Goal: Task Accomplishment & Management: Use online tool/utility

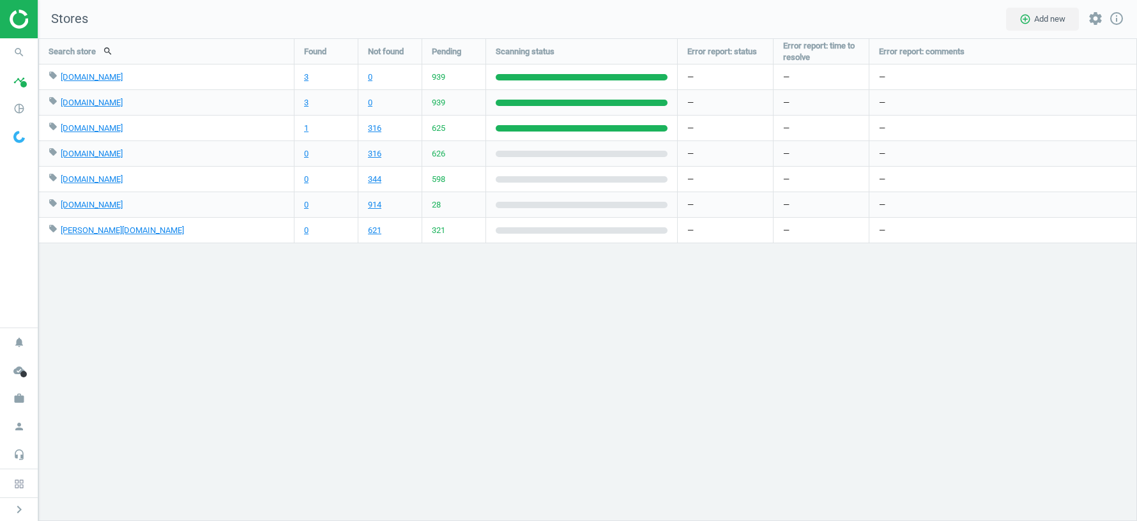
scroll to position [6, 6]
click at [19, 404] on icon "work" at bounding box center [19, 398] width 24 height 24
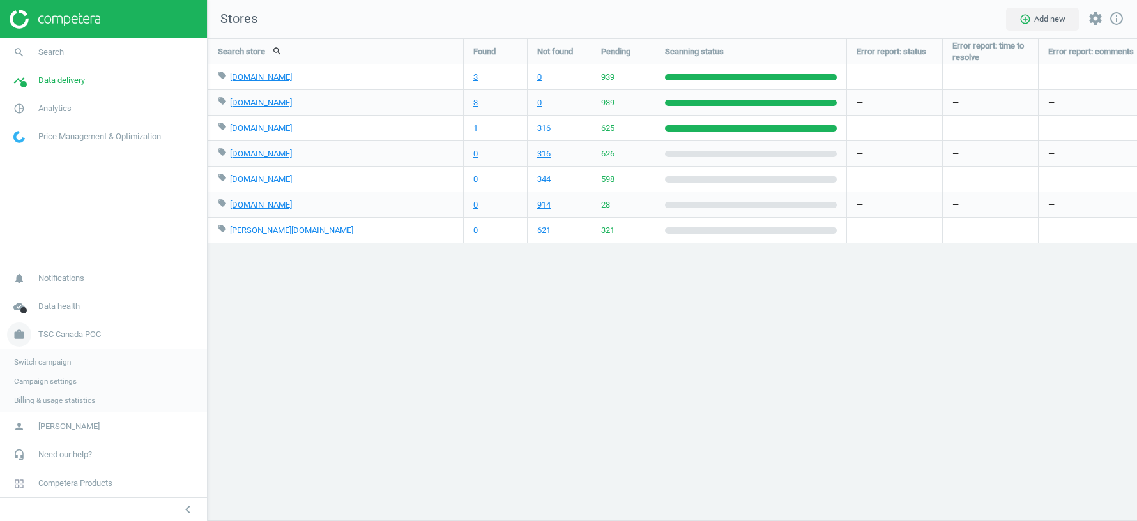
scroll to position [483, 929]
click at [49, 359] on span "Switch campaign" at bounding box center [42, 361] width 57 height 10
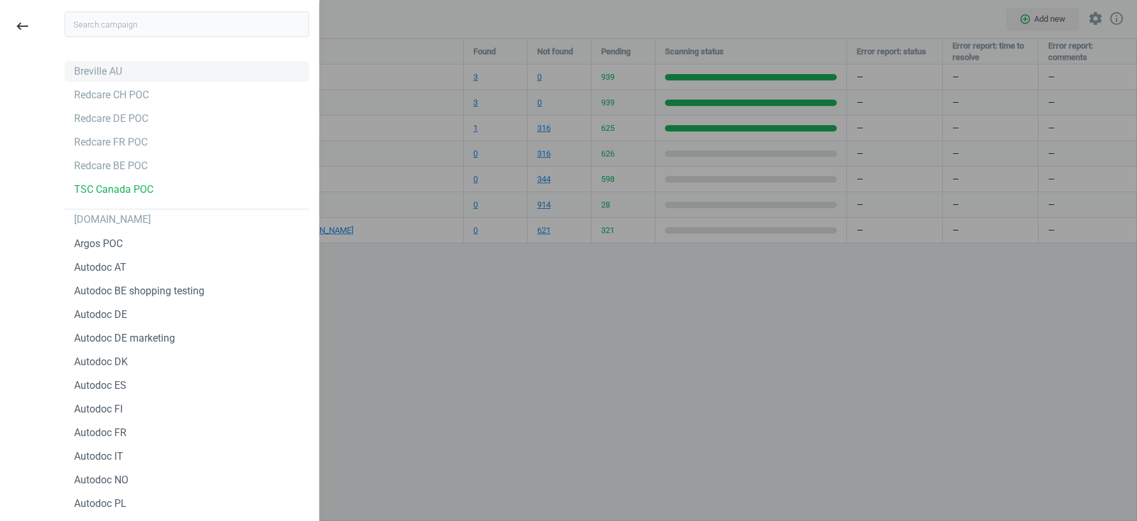
click at [100, 70] on div "Breville AU" at bounding box center [98, 71] width 48 height 14
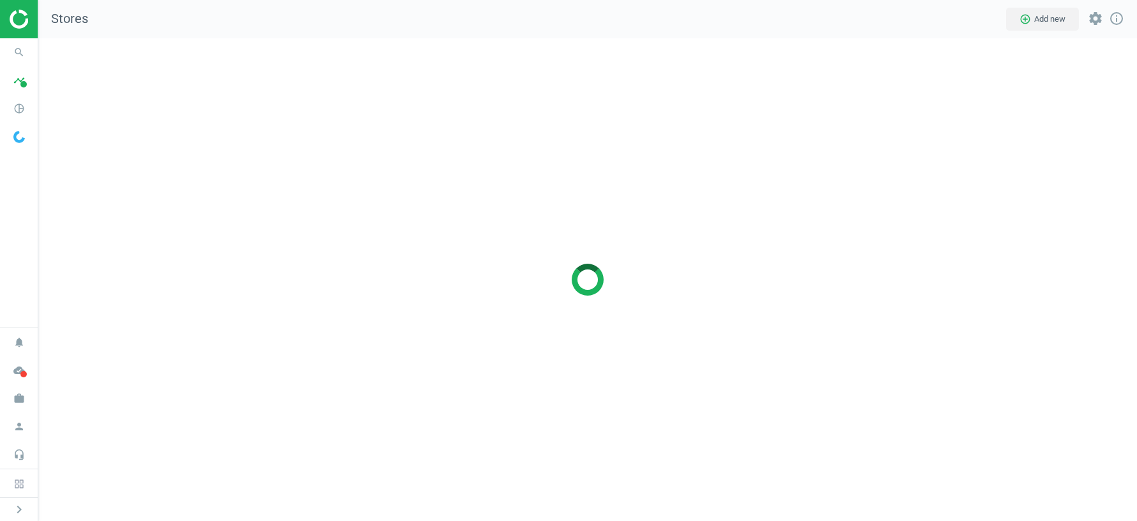
scroll to position [483, 1098]
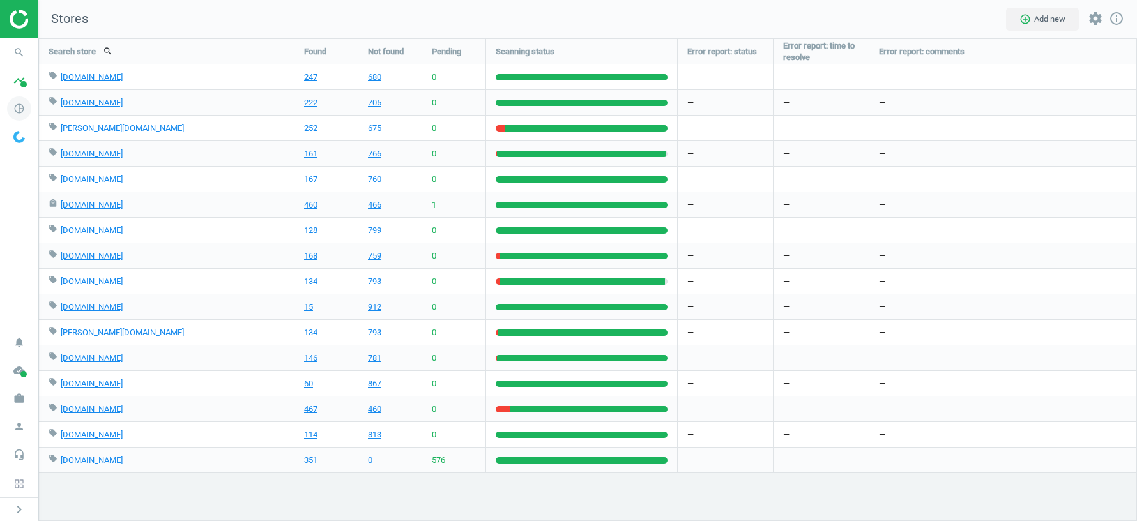
click at [20, 110] on icon "pie_chart_outlined" at bounding box center [19, 108] width 24 height 24
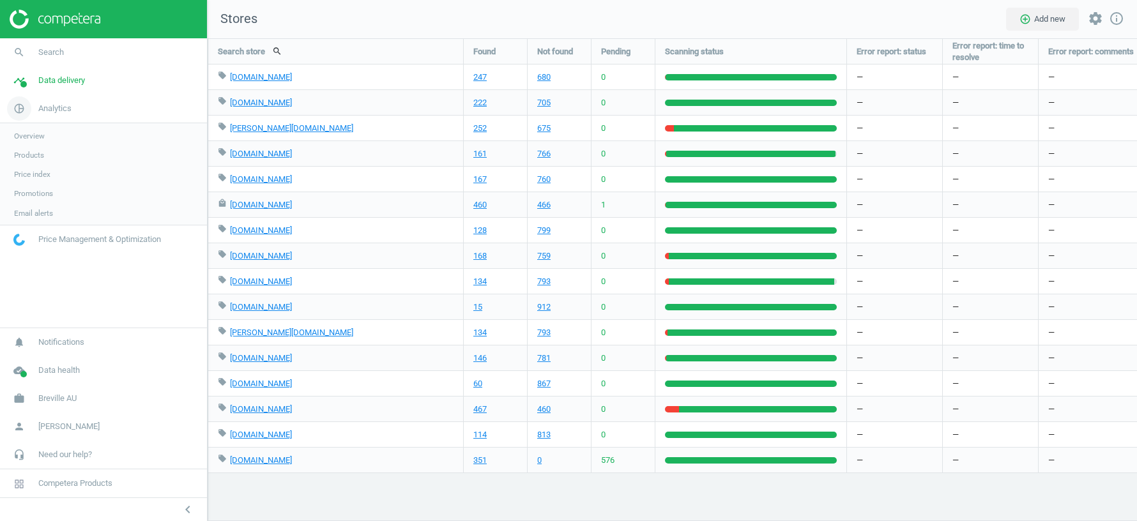
scroll to position [483, 929]
click at [33, 149] on link "Products" at bounding box center [103, 155] width 207 height 19
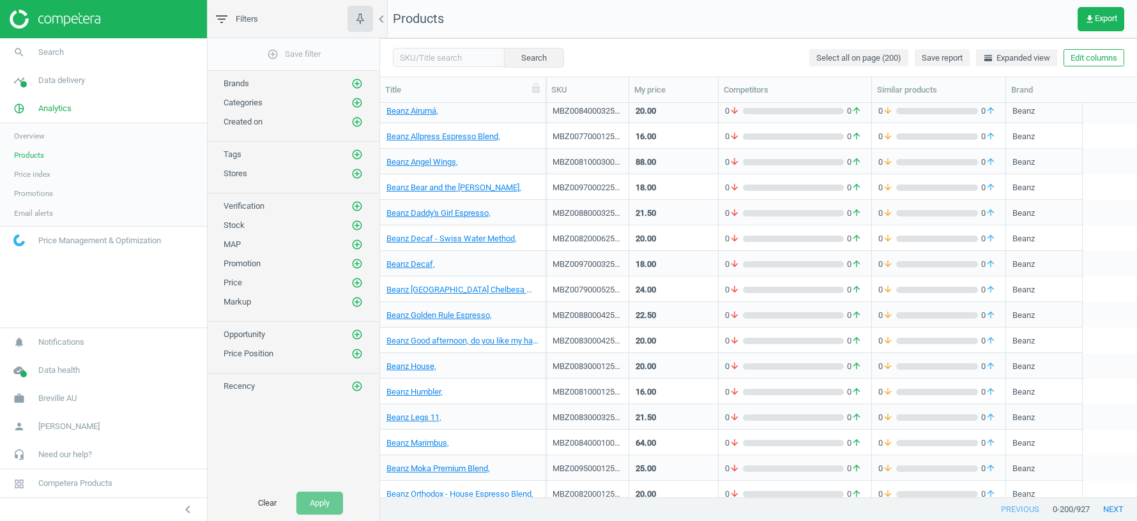
scroll to position [1204, 0]
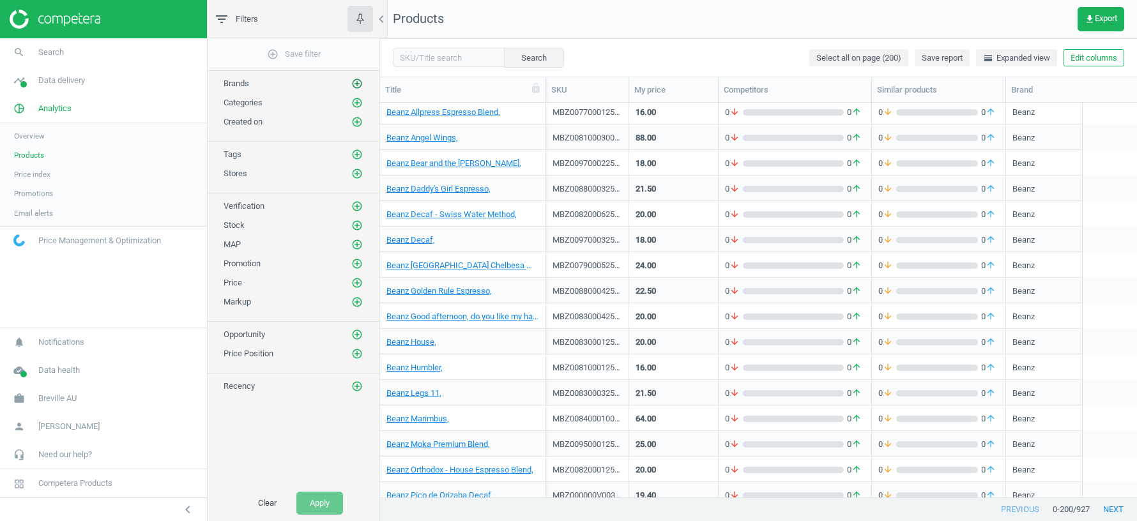
click at [358, 82] on icon "add_circle_outline" at bounding box center [356, 83] width 11 height 11
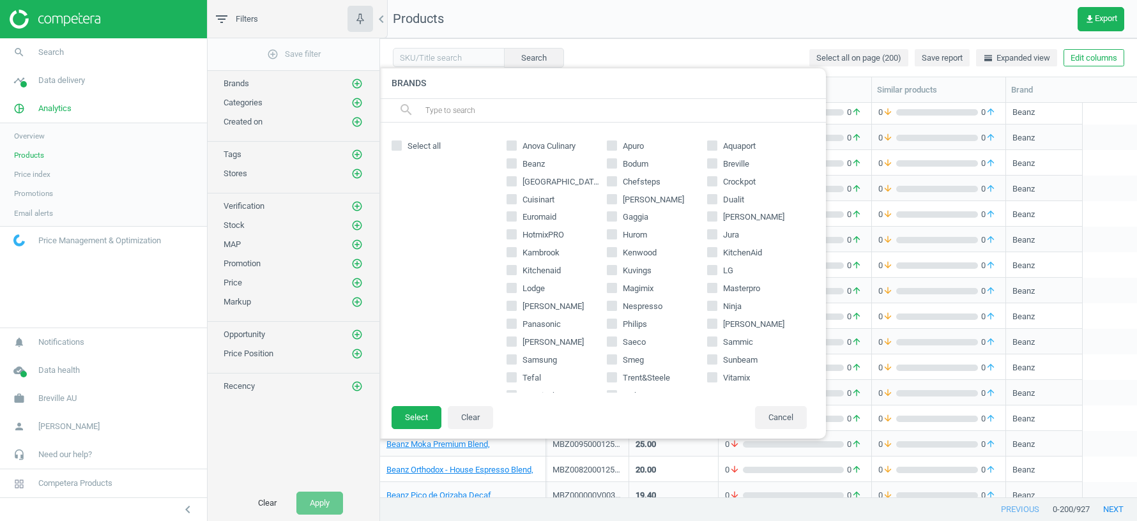
click at [513, 162] on input "Beanz" at bounding box center [512, 163] width 8 height 8
checkbox input "true"
click at [409, 416] on button "Select" at bounding box center [416, 417] width 50 height 23
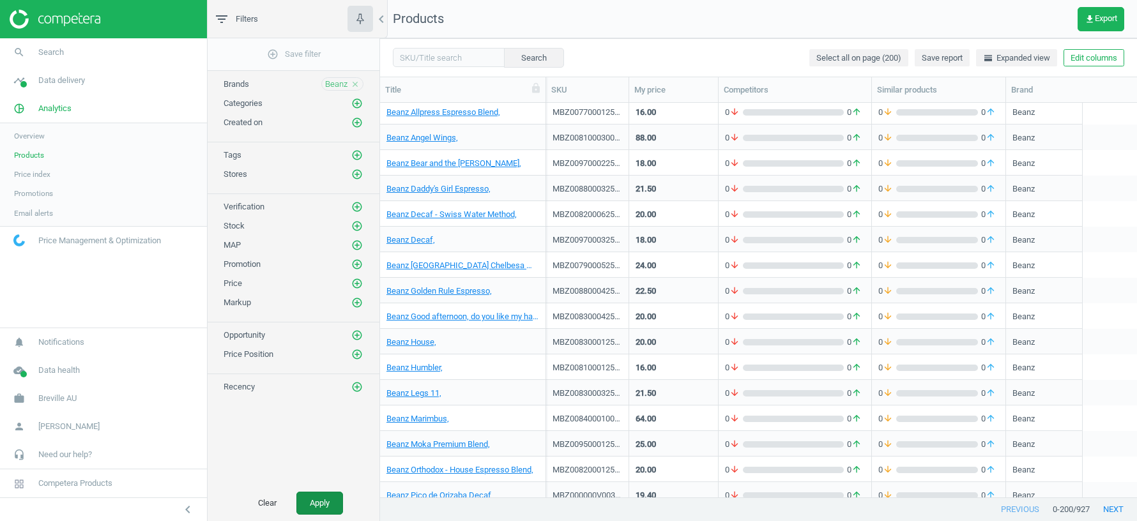
click at [315, 512] on button "Apply" at bounding box center [319, 503] width 47 height 23
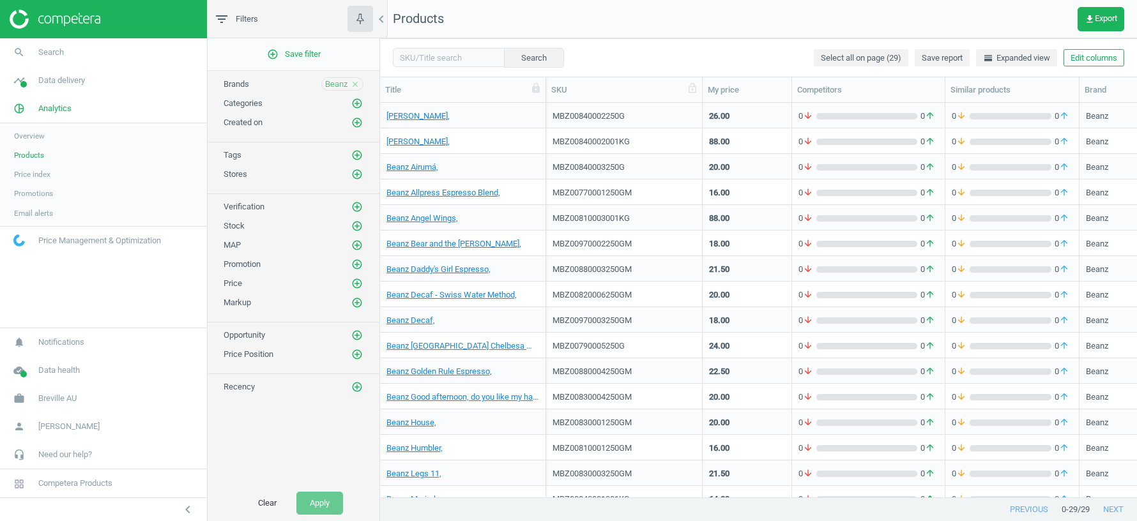
drag, startPoint x: 629, startPoint y: 93, endPoint x: 700, endPoint y: 93, distance: 70.9
click at [700, 93] on div at bounding box center [701, 89] width 13 height 25
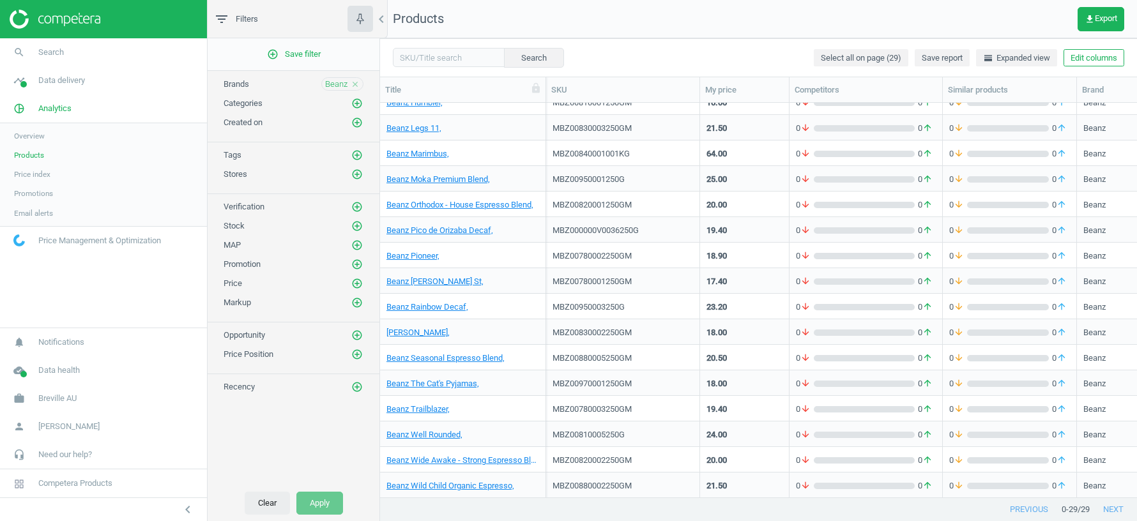
click at [260, 498] on button "Clear" at bounding box center [267, 503] width 45 height 23
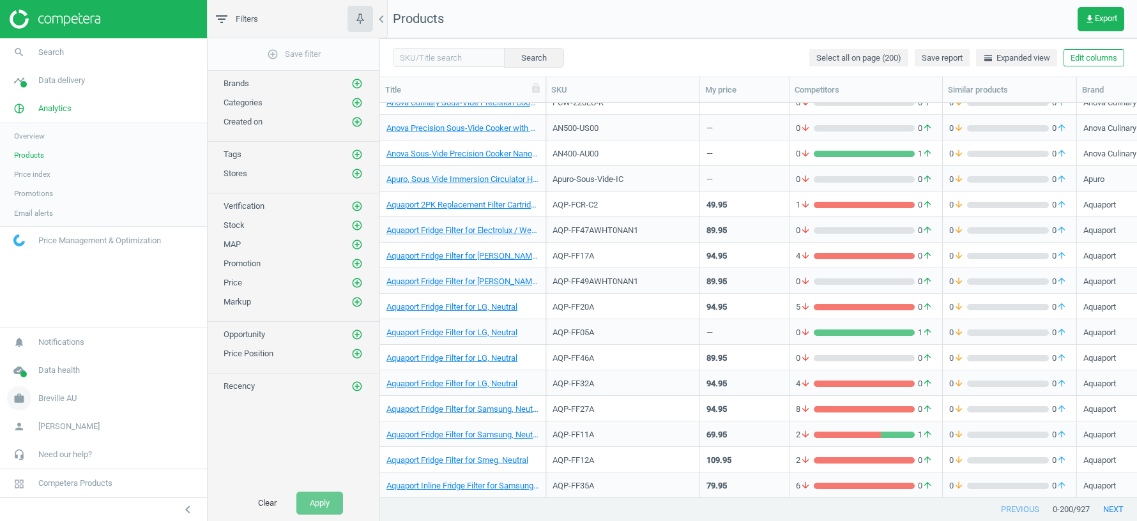
click at [54, 396] on span "Breville AU" at bounding box center [57, 398] width 38 height 11
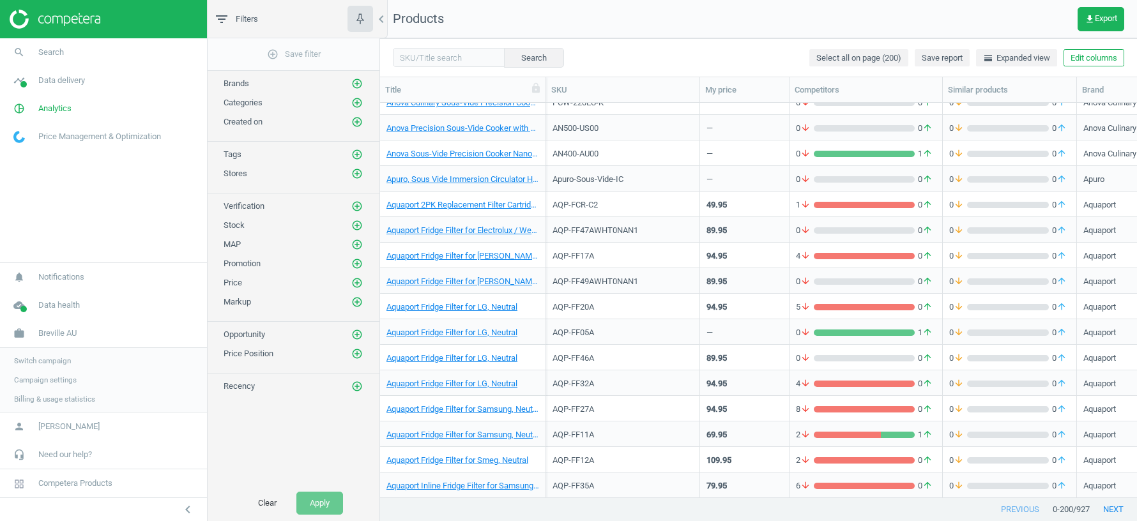
click at [57, 360] on span "Switch campaign" at bounding box center [42, 361] width 57 height 10
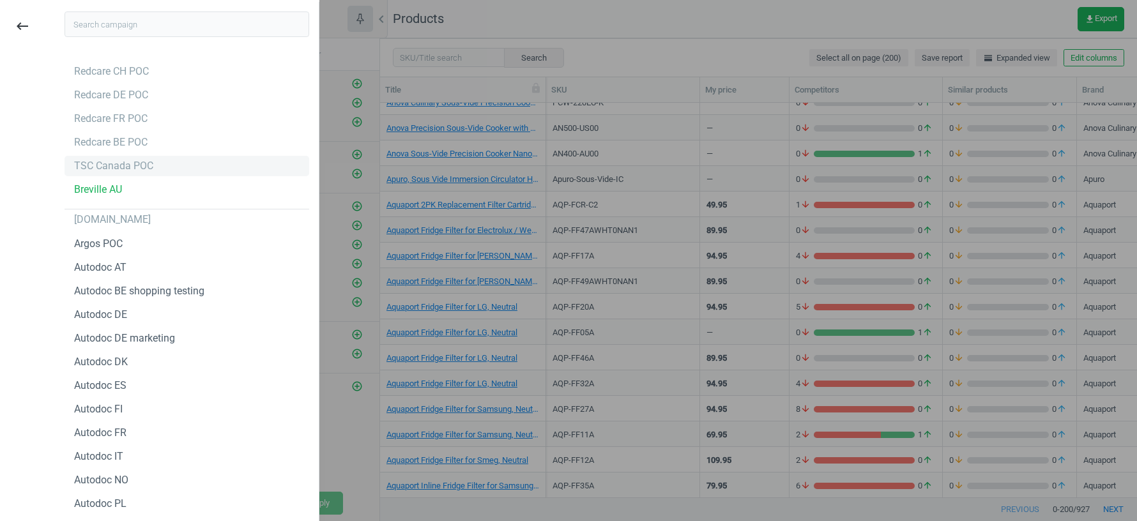
click at [112, 172] on div "TSC Canada POC" at bounding box center [113, 166] width 79 height 14
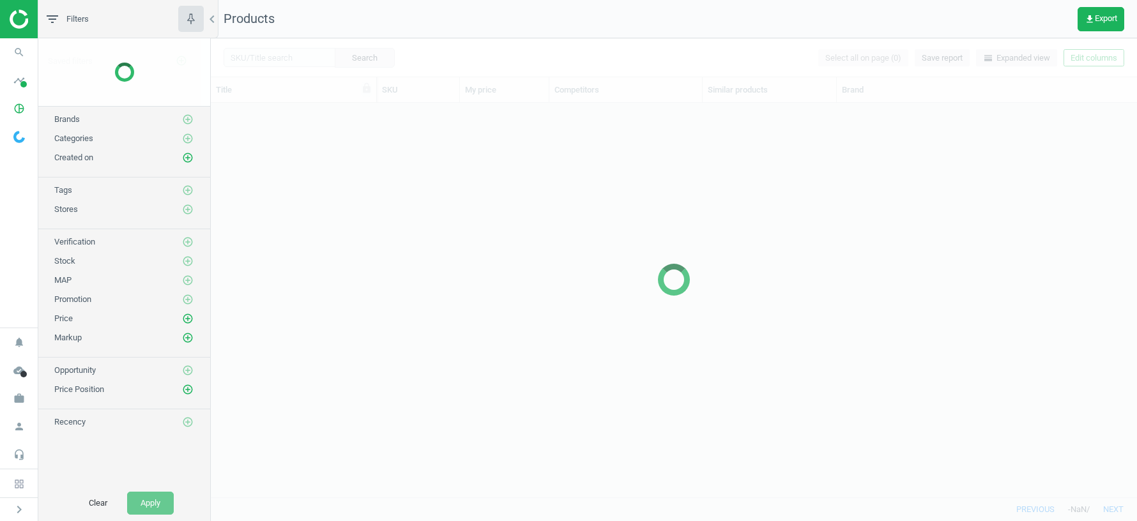
scroll to position [395, 926]
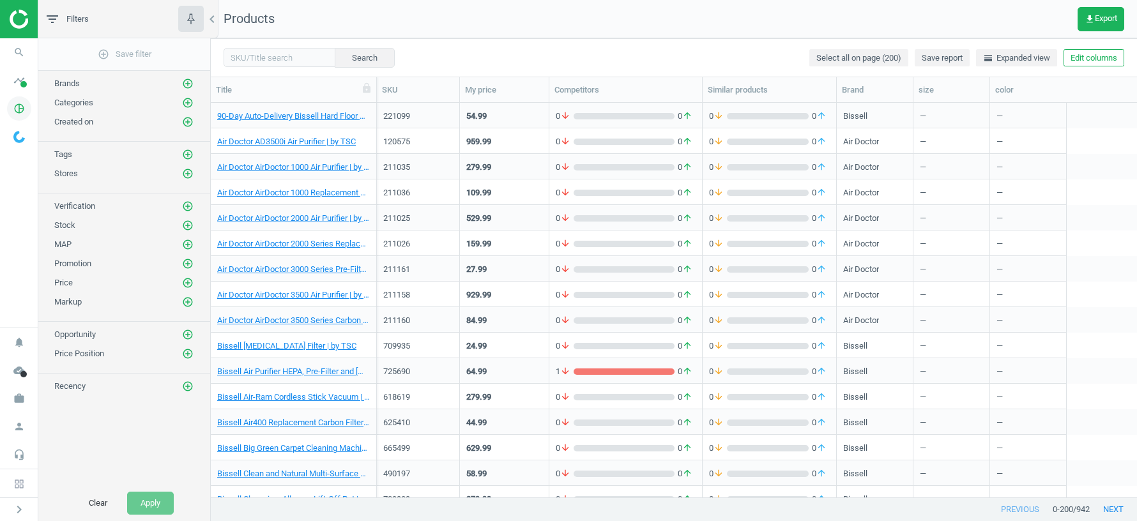
click at [23, 107] on icon "pie_chart_outlined" at bounding box center [19, 108] width 24 height 24
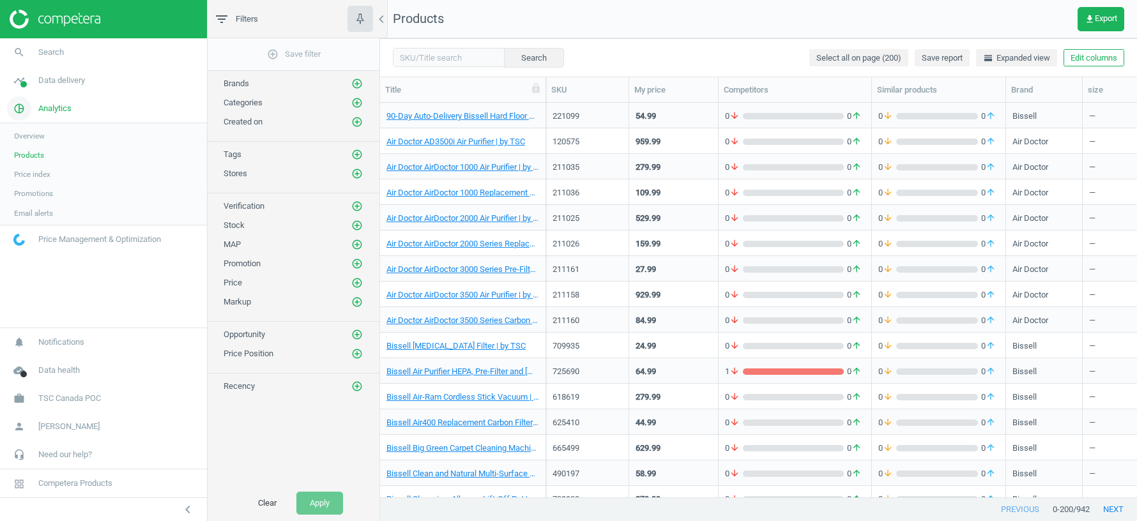
scroll to position [1, 1]
click at [67, 87] on link "timeline Data delivery" at bounding box center [103, 80] width 207 height 28
click at [25, 184] on span "Stores" at bounding box center [25, 185] width 22 height 10
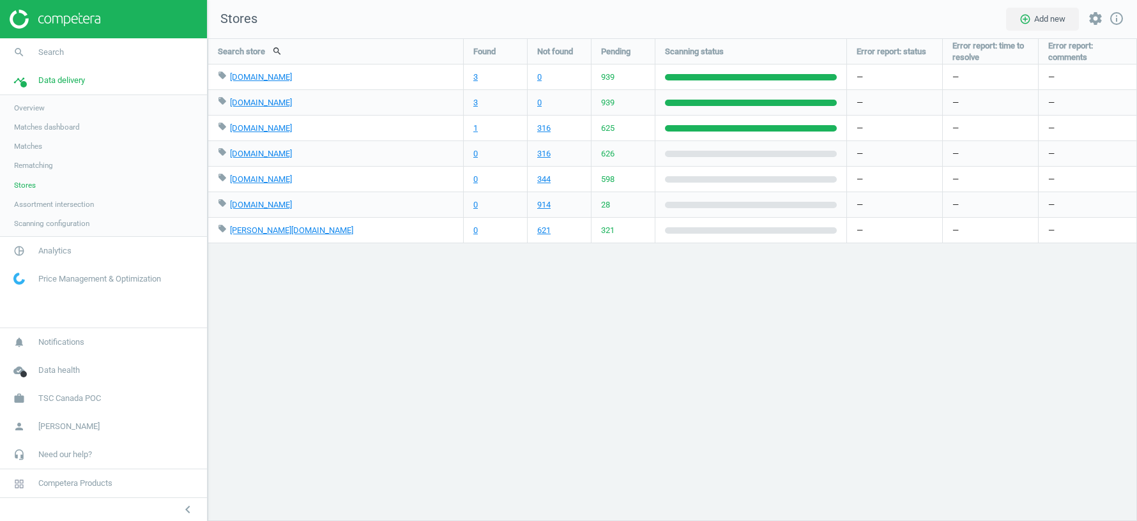
scroll to position [6, 6]
click at [57, 396] on span "TSC Canada POC" at bounding box center [69, 398] width 63 height 11
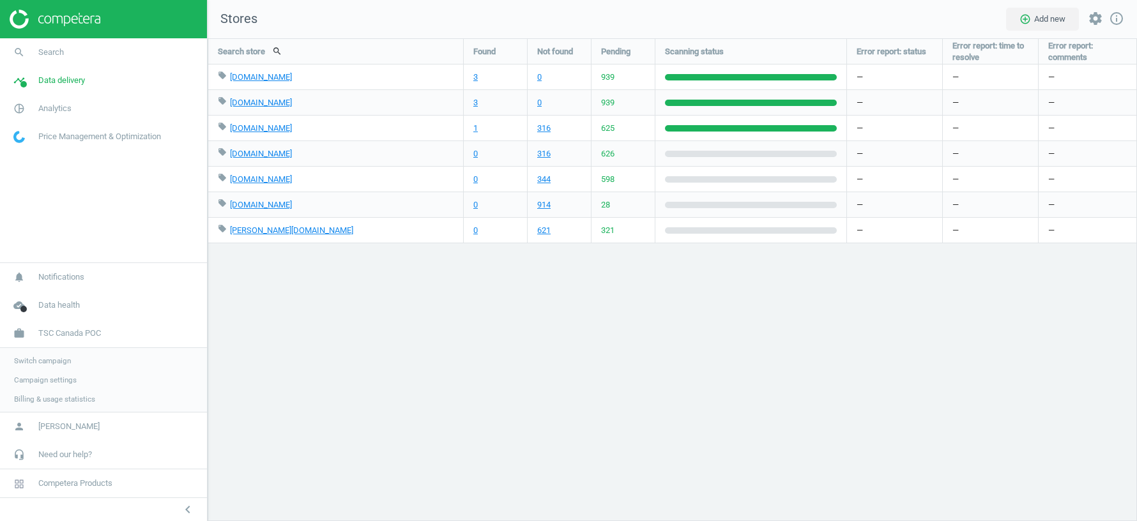
click at [42, 357] on span "Switch campaign" at bounding box center [42, 361] width 57 height 10
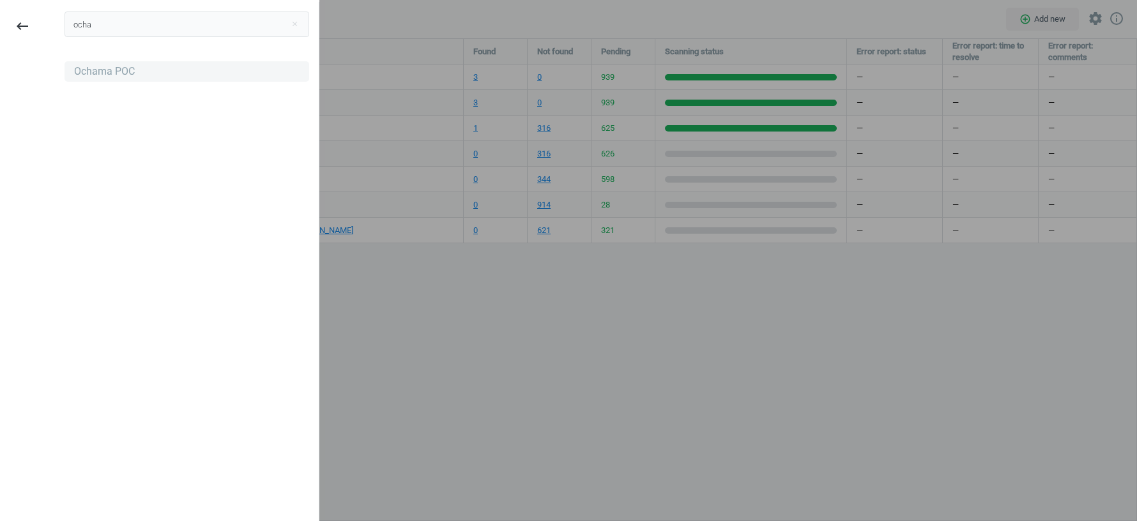
type input "ocha"
click at [96, 79] on div "Ochama POC" at bounding box center [186, 71] width 245 height 20
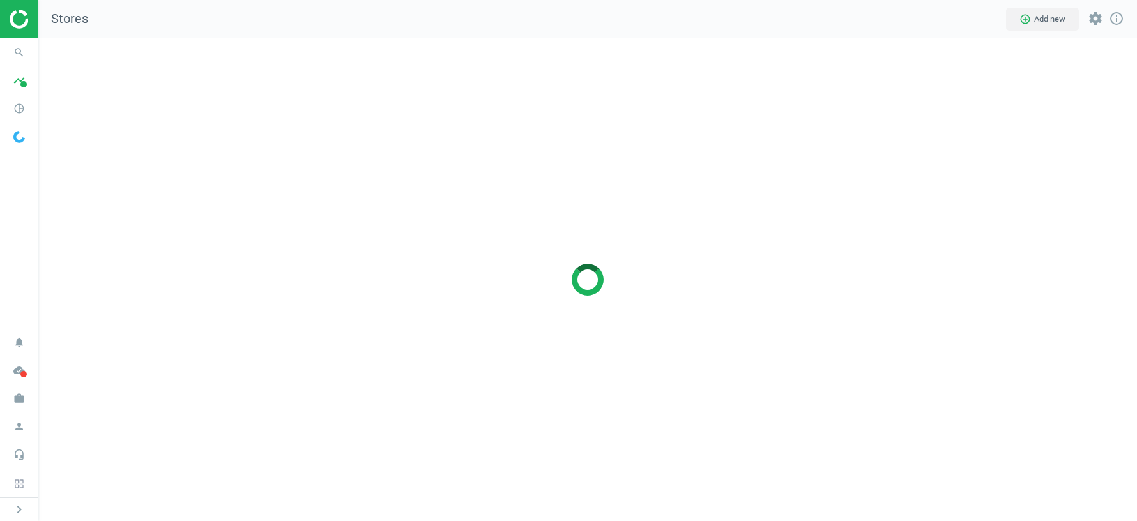
scroll to position [483, 1098]
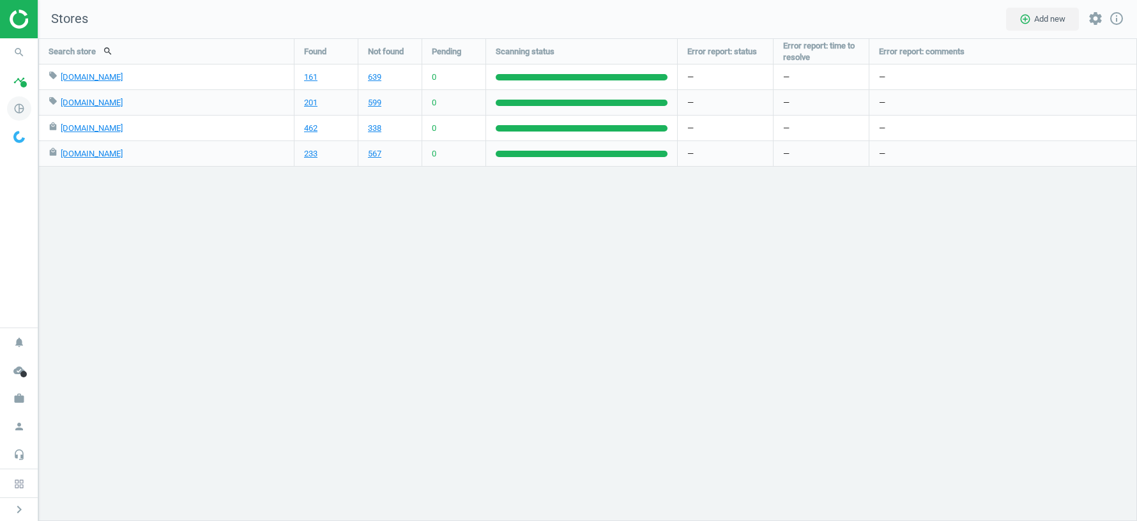
click at [18, 99] on icon "pie_chart_outlined" at bounding box center [19, 108] width 24 height 24
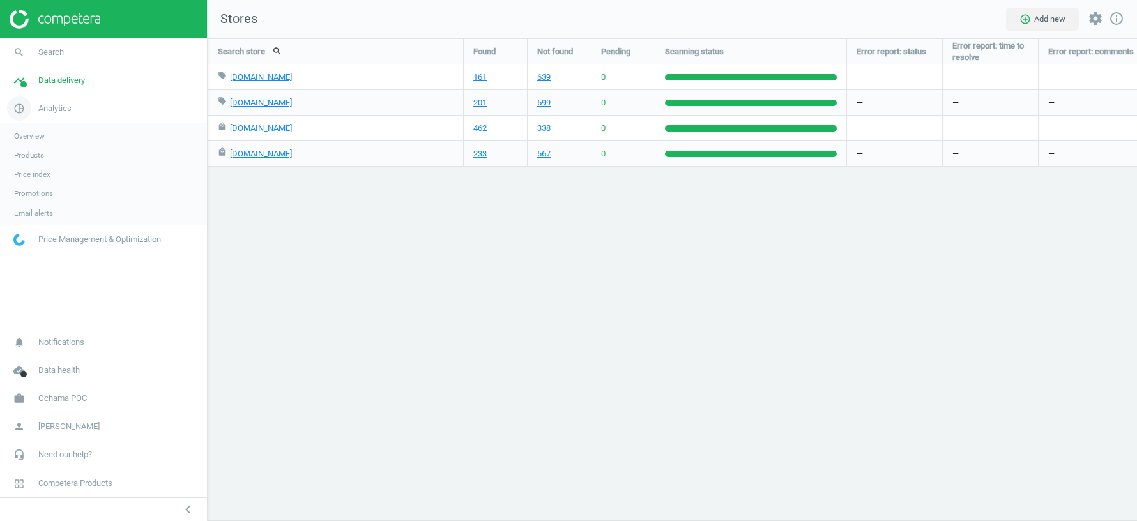
scroll to position [6, 6]
click at [48, 78] on span "Data delivery" at bounding box center [61, 80] width 47 height 11
click at [44, 225] on span "Scanning configuration" at bounding box center [51, 223] width 75 height 10
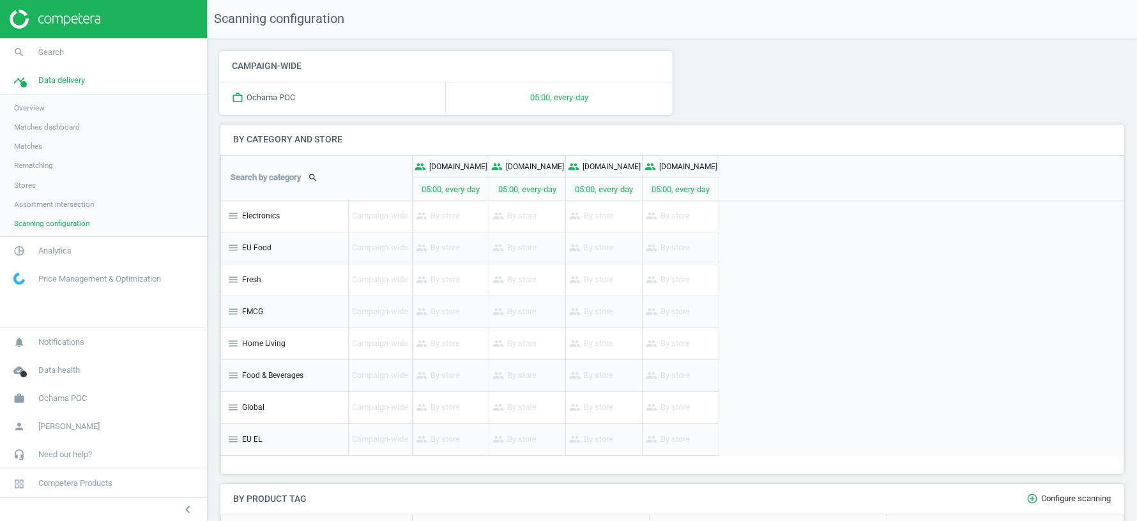
click at [25, 148] on span "Matches" at bounding box center [28, 146] width 28 height 10
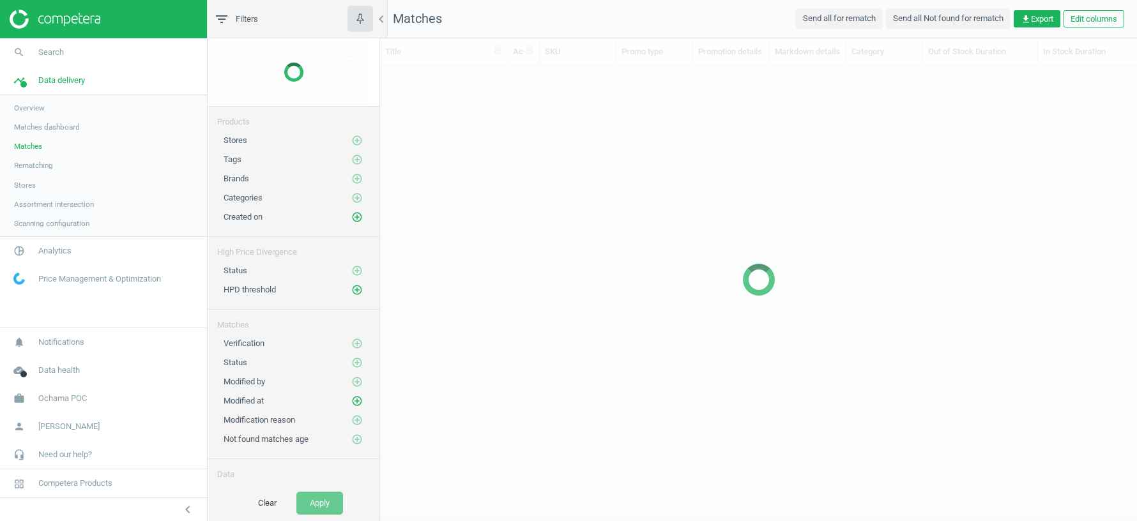
scroll to position [433, 757]
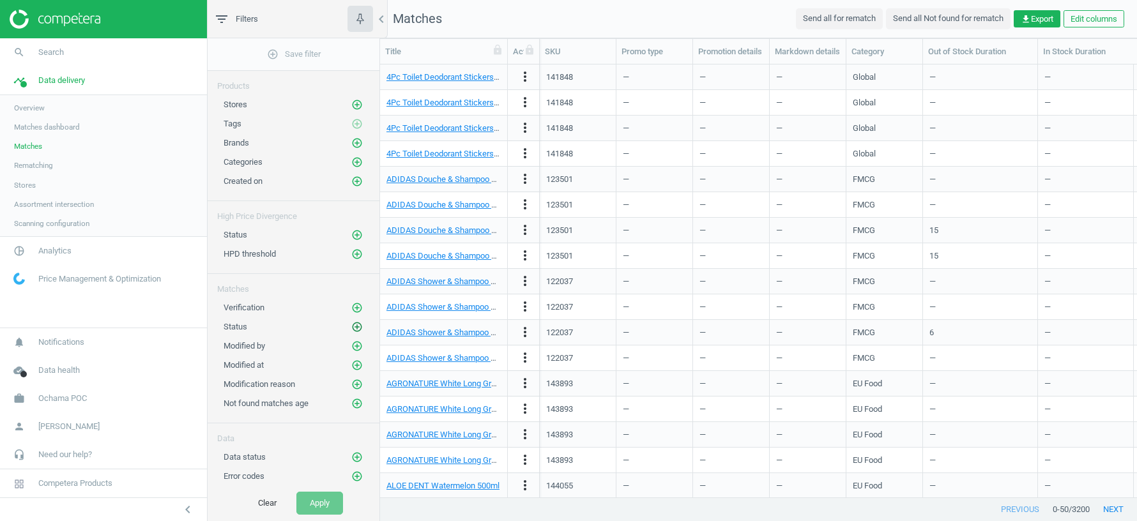
click at [356, 322] on icon "add_circle_outline" at bounding box center [356, 326] width 11 height 11
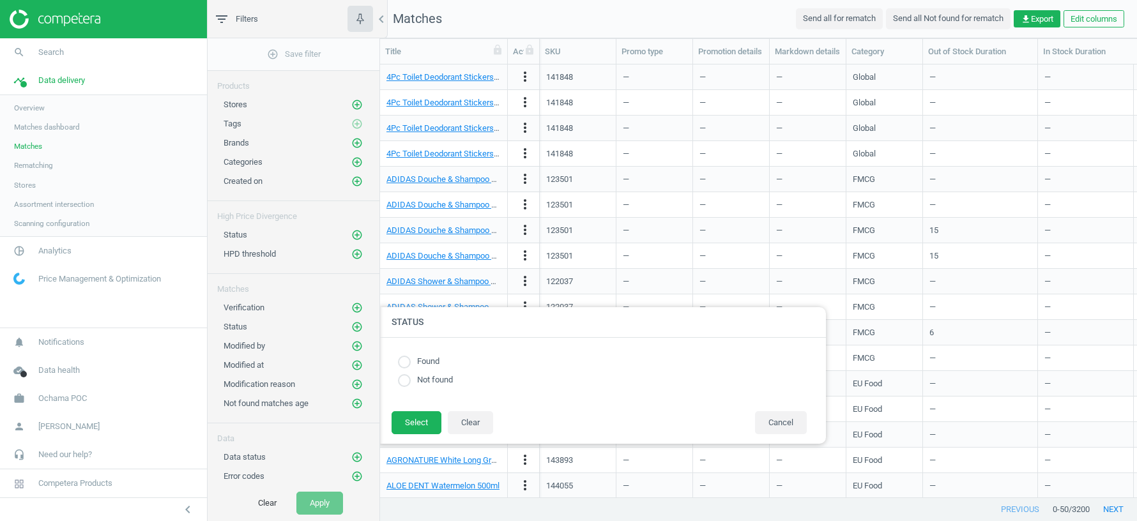
click at [417, 359] on label "Found" at bounding box center [425, 362] width 29 height 12
click at [402, 362] on input "radio" at bounding box center [404, 362] width 13 height 13
radio input "true"
click at [412, 425] on button "Select" at bounding box center [416, 422] width 50 height 23
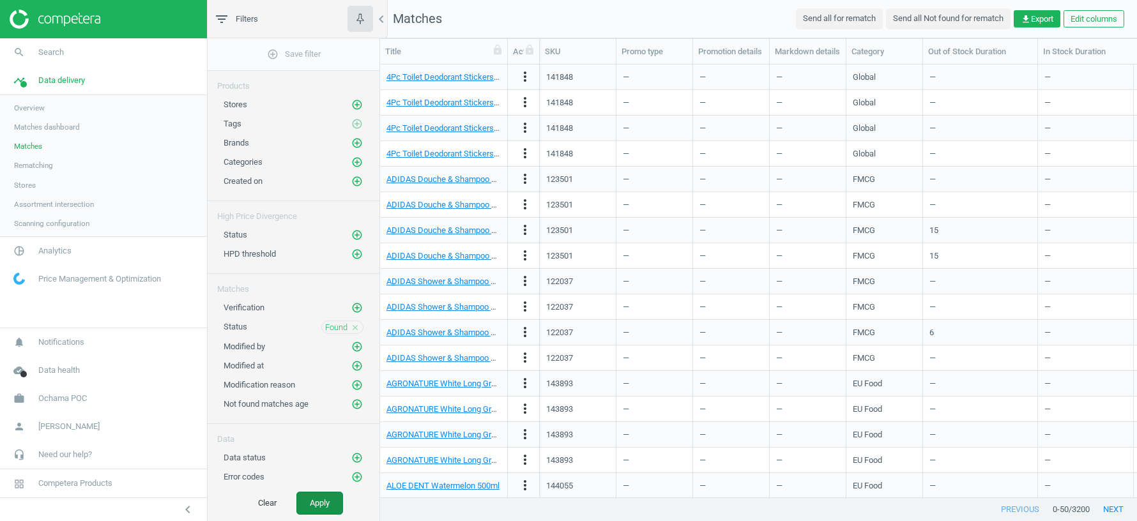
click at [320, 507] on button "Apply" at bounding box center [319, 503] width 47 height 23
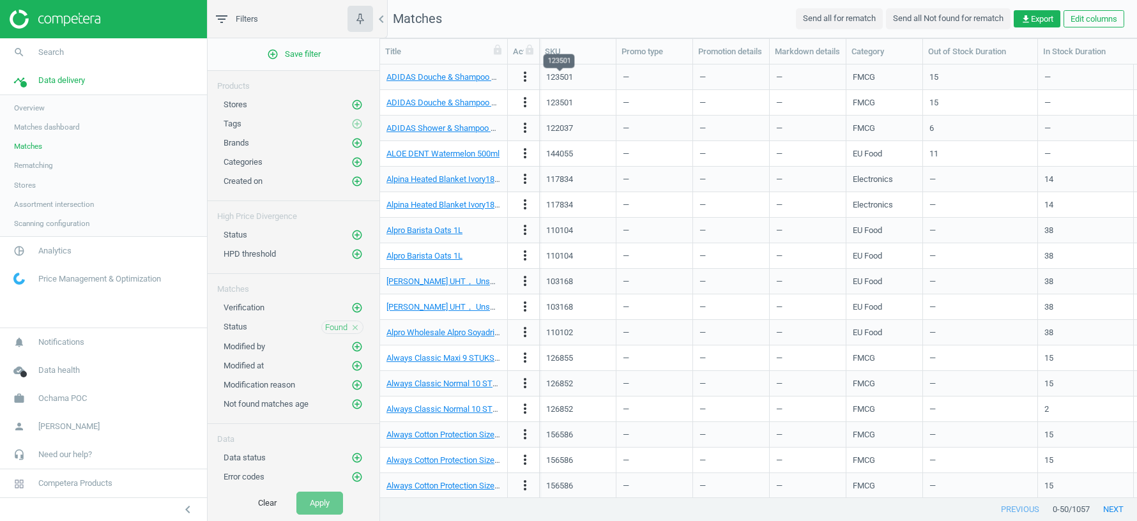
click at [558, 77] on div "123501" at bounding box center [559, 77] width 27 height 11
copy div "123501"
click at [61, 248] on span "Analytics" at bounding box center [54, 250] width 33 height 11
click at [33, 158] on span "Products" at bounding box center [29, 155] width 30 height 10
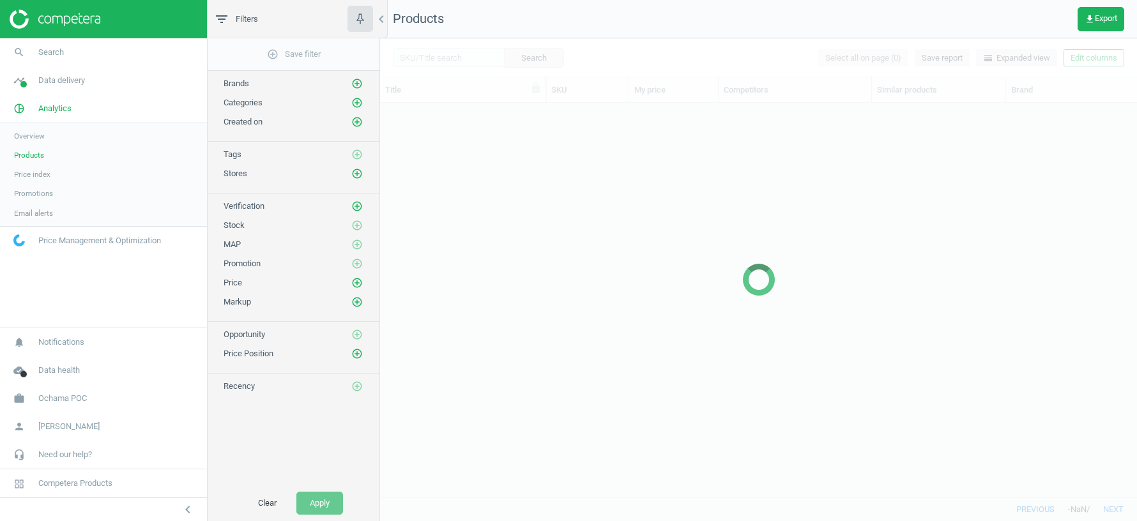
scroll to position [395, 757]
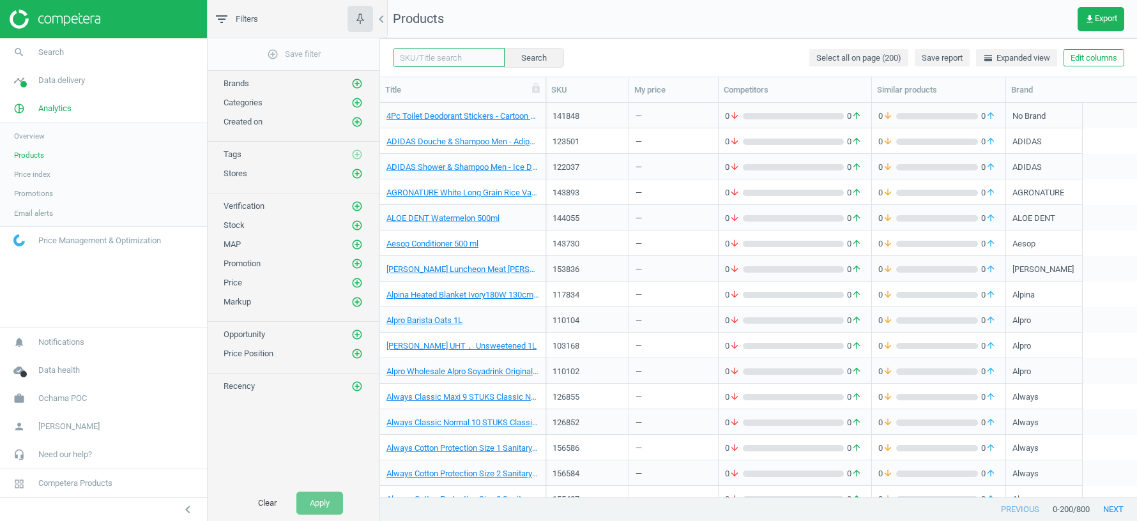
click at [425, 61] on input "text" at bounding box center [449, 57] width 112 height 19
paste input "123501"
type input "123501"
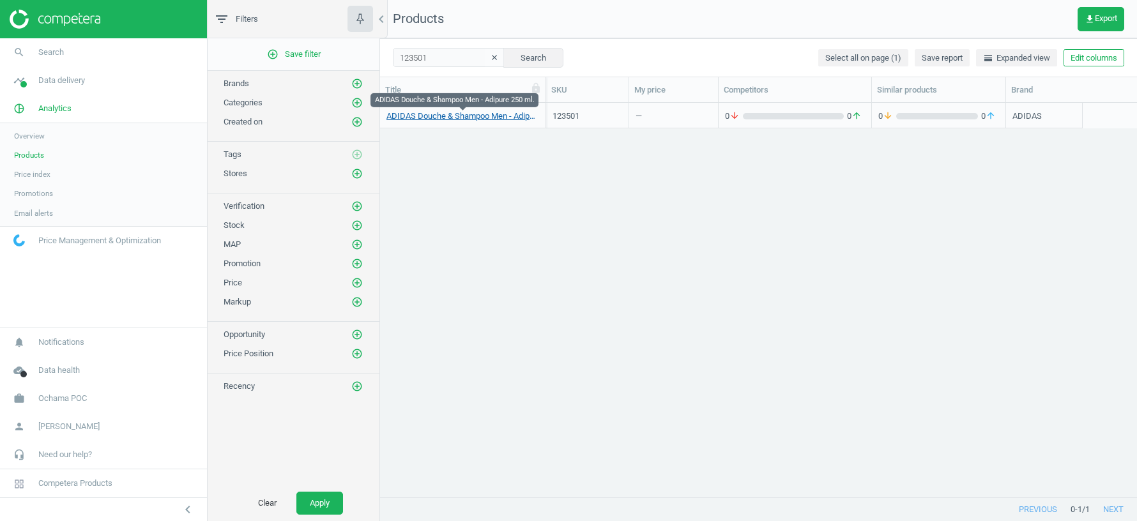
click at [469, 112] on link "ADIDAS Douche & Shampoo Men - Adipure 250 ml." at bounding box center [462, 115] width 153 height 11
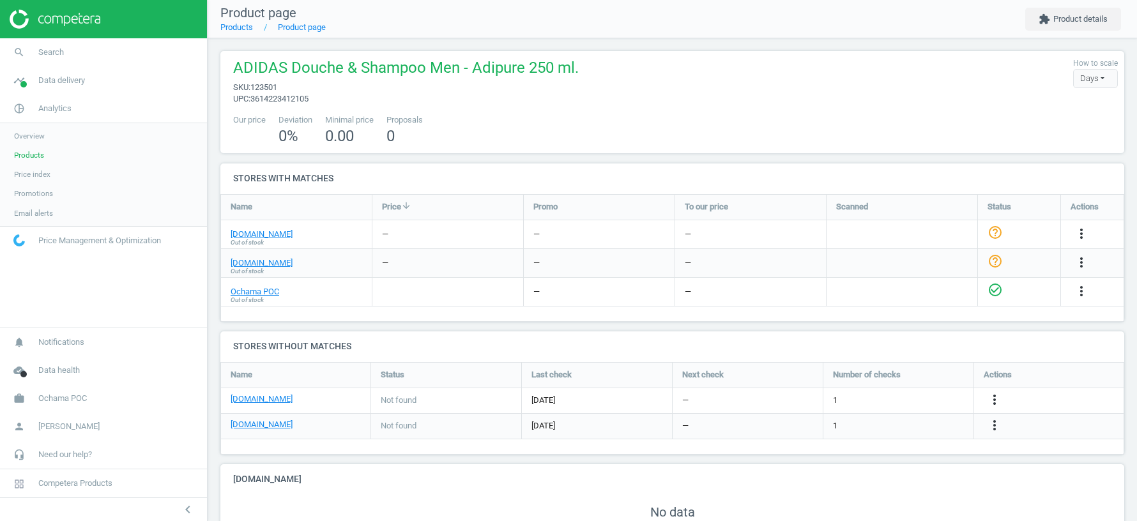
scroll to position [67, 904]
click at [249, 290] on link "Ochama POC" at bounding box center [255, 291] width 49 height 11
click at [56, 82] on span "Data delivery" at bounding box center [61, 80] width 47 height 11
click at [29, 183] on span "Stores" at bounding box center [25, 185] width 22 height 10
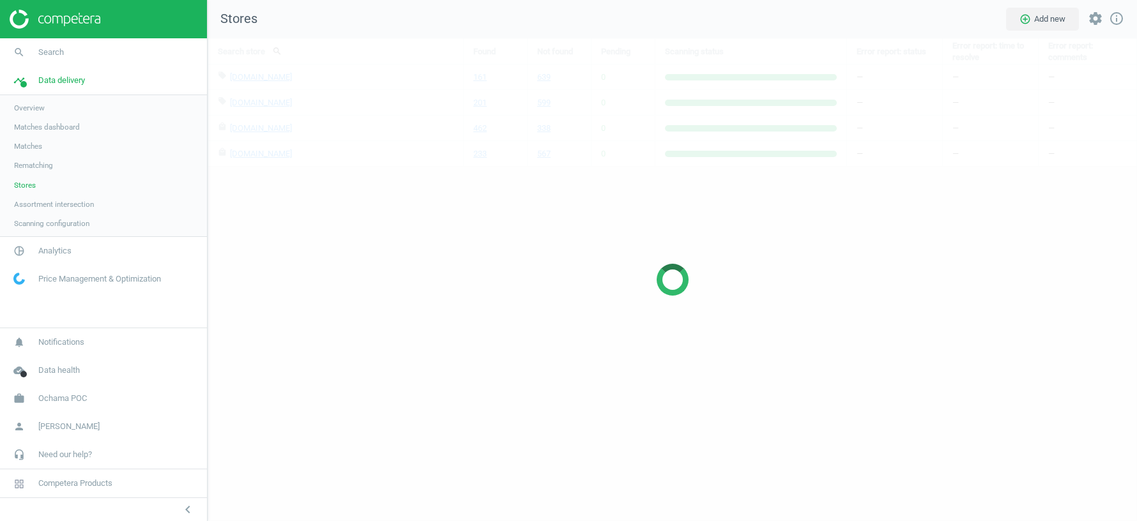
scroll to position [483, 929]
